Goal: Obtain resource: Download file/media

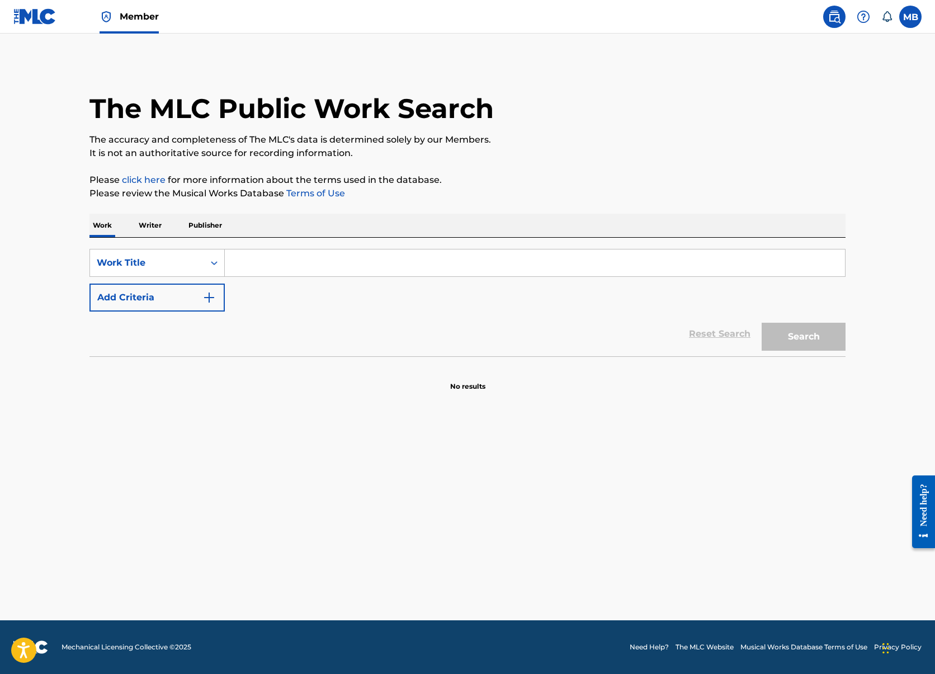
click at [112, 27] on link "Member" at bounding box center [129, 16] width 59 height 33
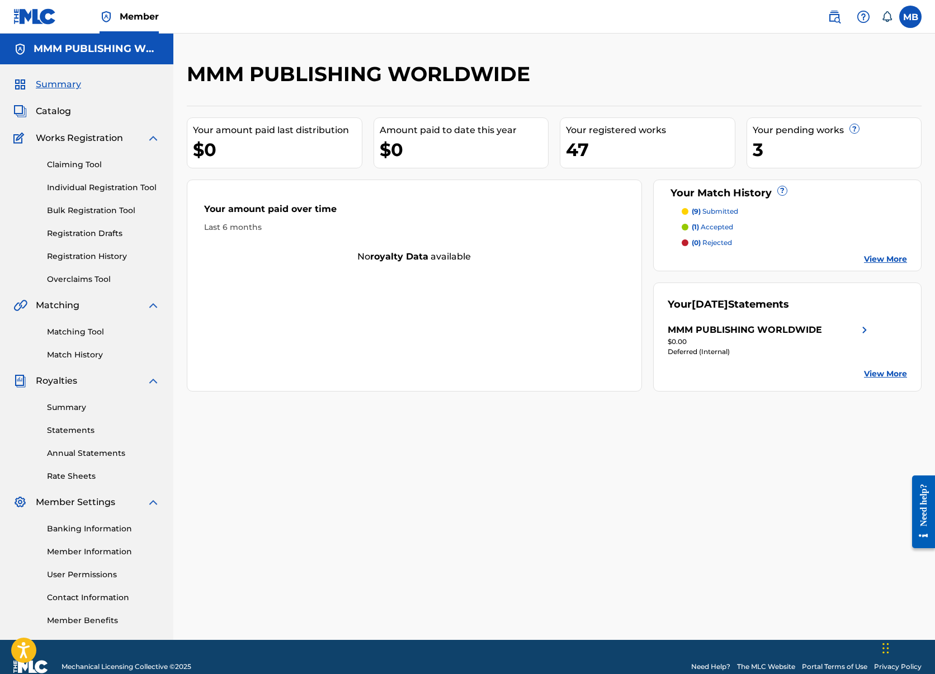
click at [94, 207] on link "Bulk Registration Tool" at bounding box center [103, 211] width 113 height 12
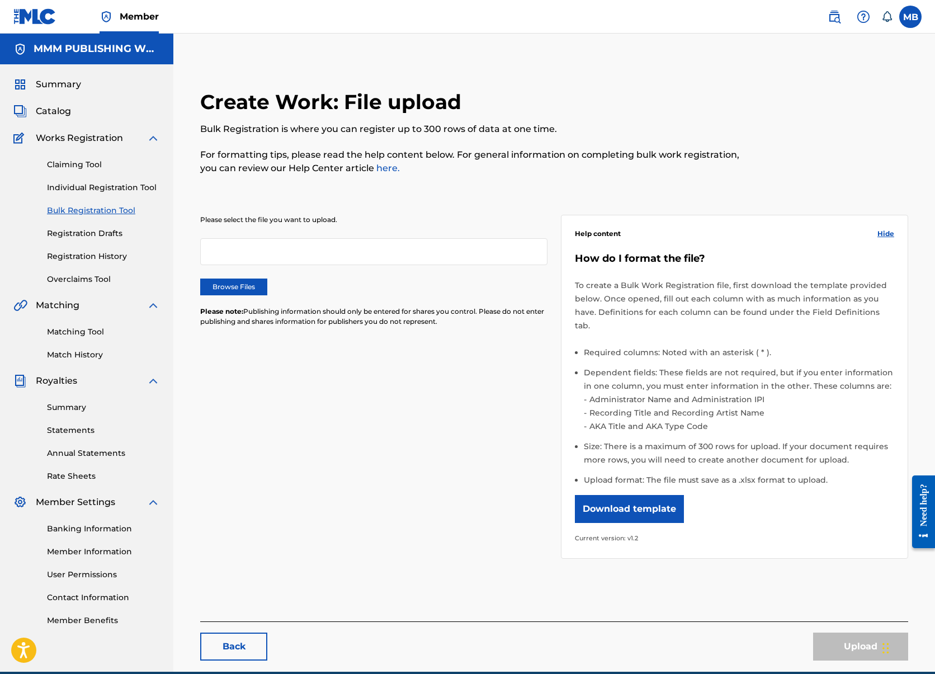
click at [662, 498] on button "Download template" at bounding box center [629, 509] width 109 height 28
click at [833, 27] on link at bounding box center [834, 17] width 22 height 22
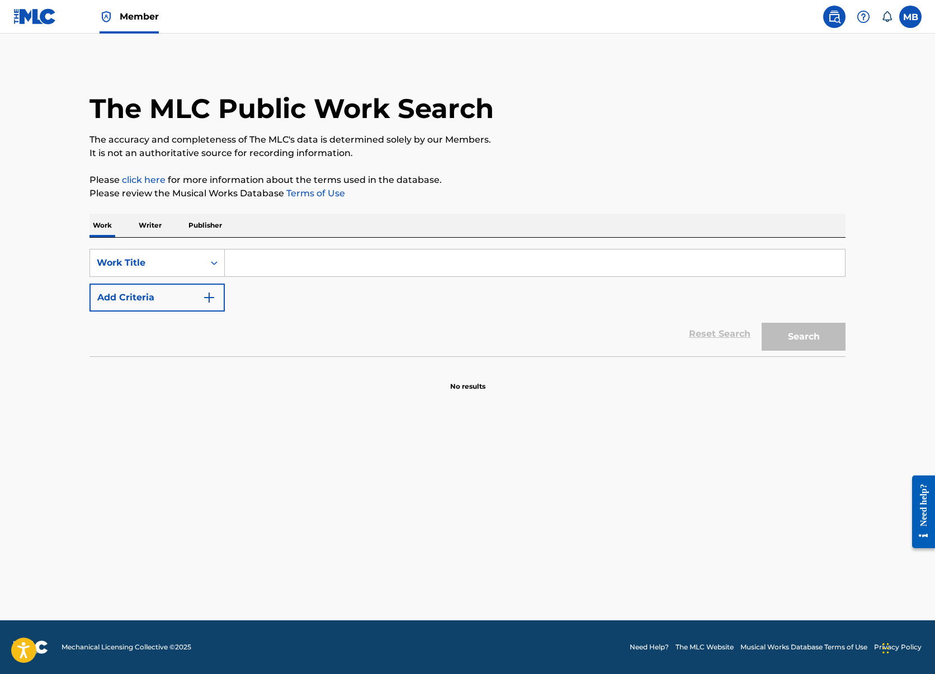
click at [121, 27] on link "Member" at bounding box center [129, 16] width 59 height 33
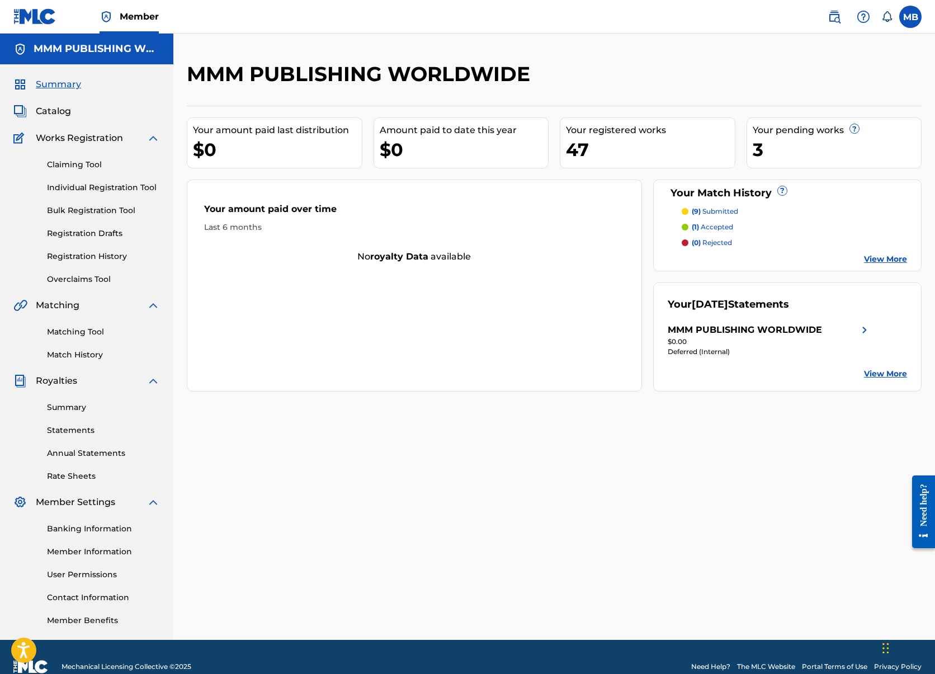
click at [65, 114] on span "Catalog" at bounding box center [53, 111] width 35 height 13
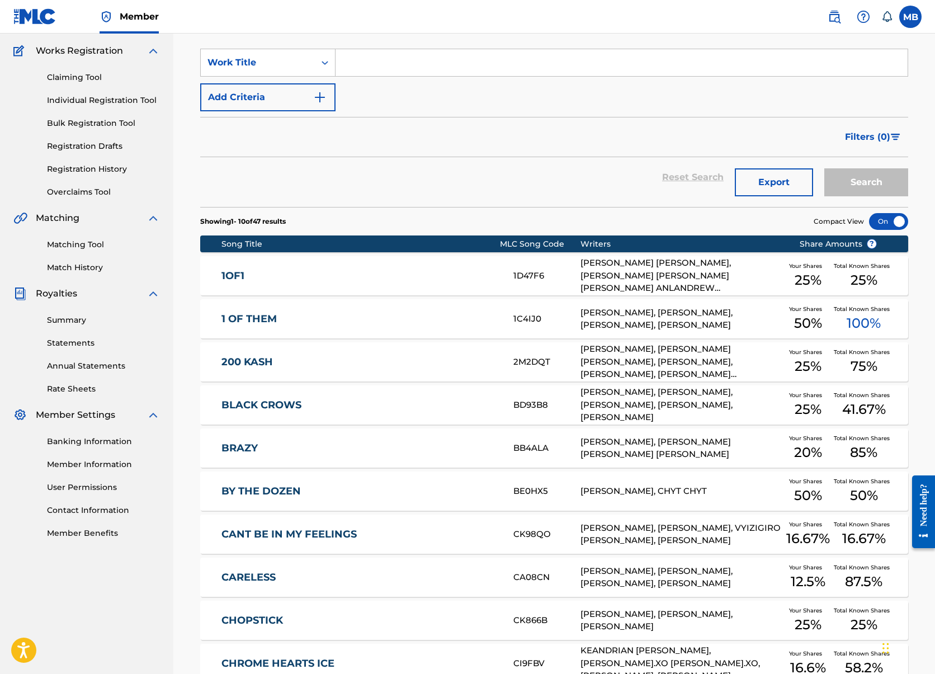
scroll to position [88, 0]
click at [303, 285] on div "1OF1 1D47F6 [PERSON_NAME] [PERSON_NAME], [PERSON_NAME] [PERSON_NAME] [PERSON_NA…" at bounding box center [554, 275] width 708 height 39
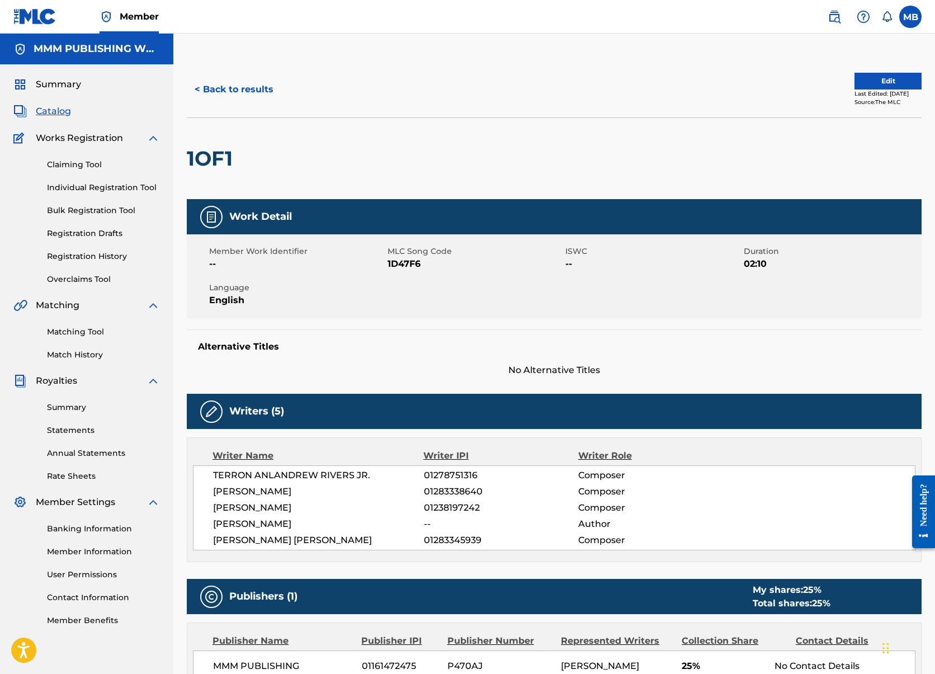
scroll to position [15, 0]
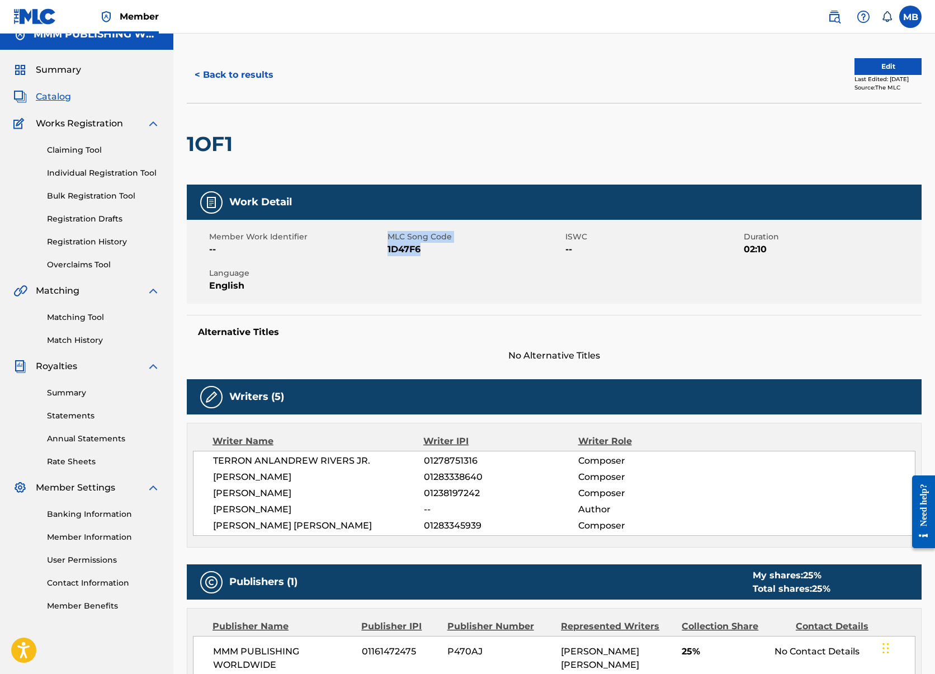
drag, startPoint x: 386, startPoint y: 251, endPoint x: 460, endPoint y: 251, distance: 73.8
click at [460, 251] on div "Member Work Identifier -- MLC Song Code 1D47F6 ISWC -- Duration 02:10 Language …" at bounding box center [554, 262] width 735 height 84
click at [425, 241] on span "MLC Song Code" at bounding box center [476, 237] width 176 height 12
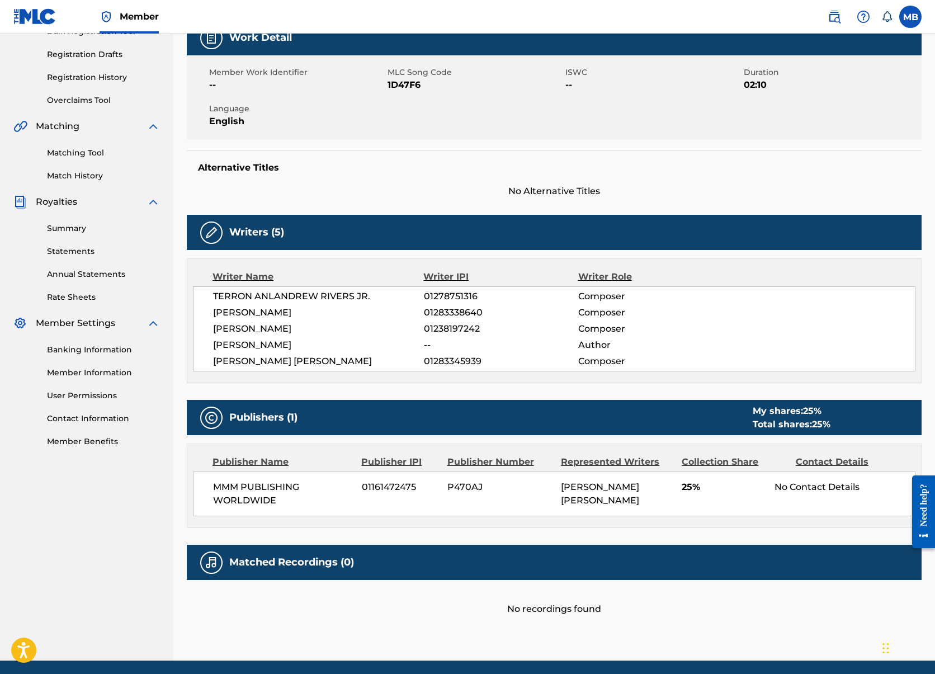
scroll to position [217, 0]
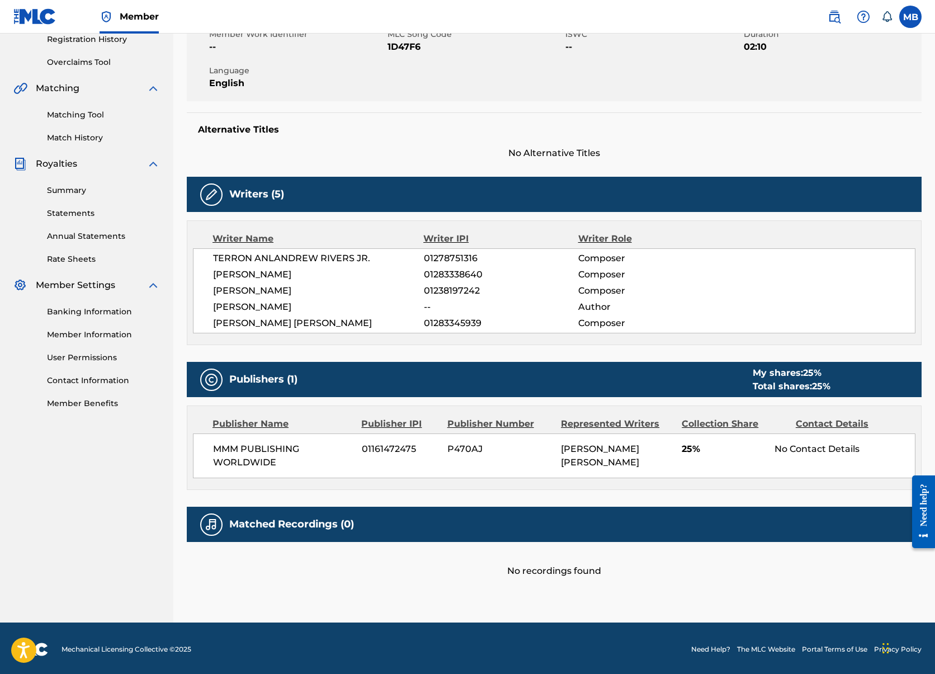
click at [462, 450] on span "P470AJ" at bounding box center [500, 449] width 105 height 13
copy span "P470AJ"
click at [467, 454] on span "P470AJ" at bounding box center [500, 449] width 105 height 13
click at [467, 443] on span "P470AJ" at bounding box center [500, 449] width 105 height 13
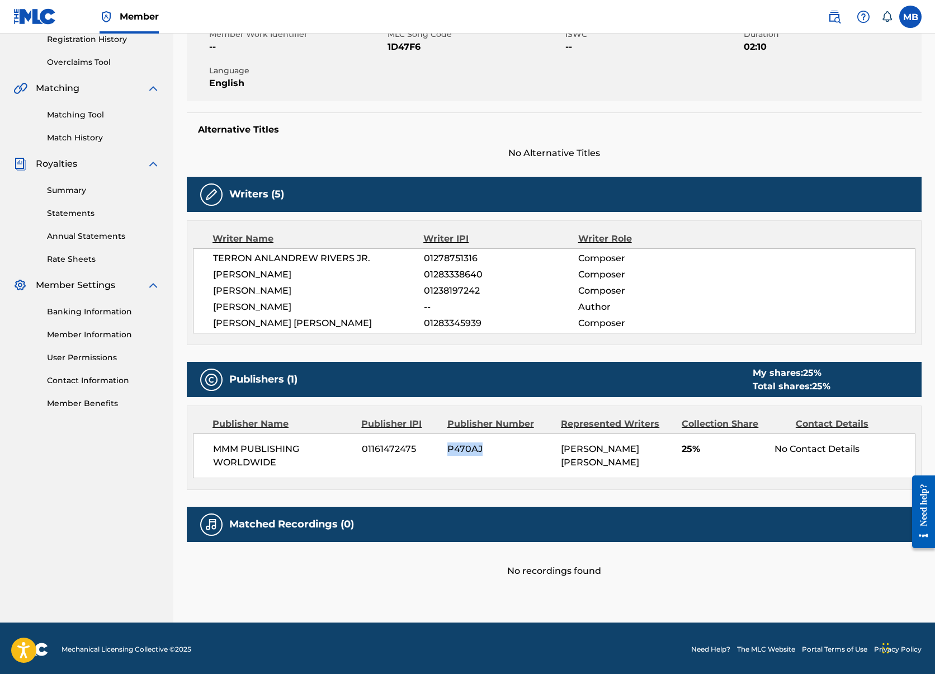
click at [467, 443] on span "P470AJ" at bounding box center [500, 449] width 105 height 13
copy span "P470AJ"
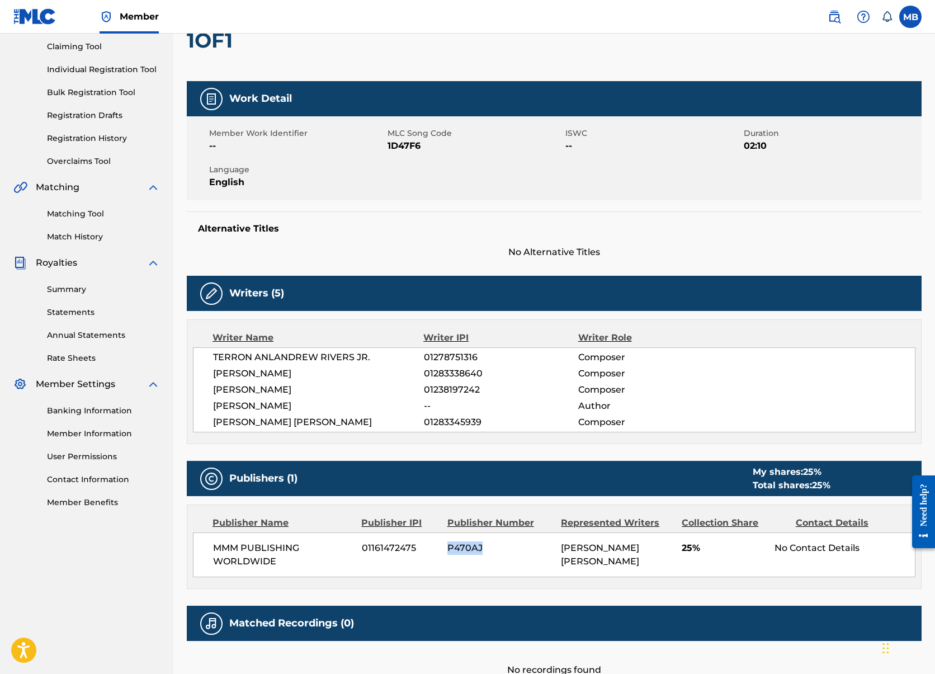
scroll to position [53, 0]
